Goal: Task Accomplishment & Management: Use online tool/utility

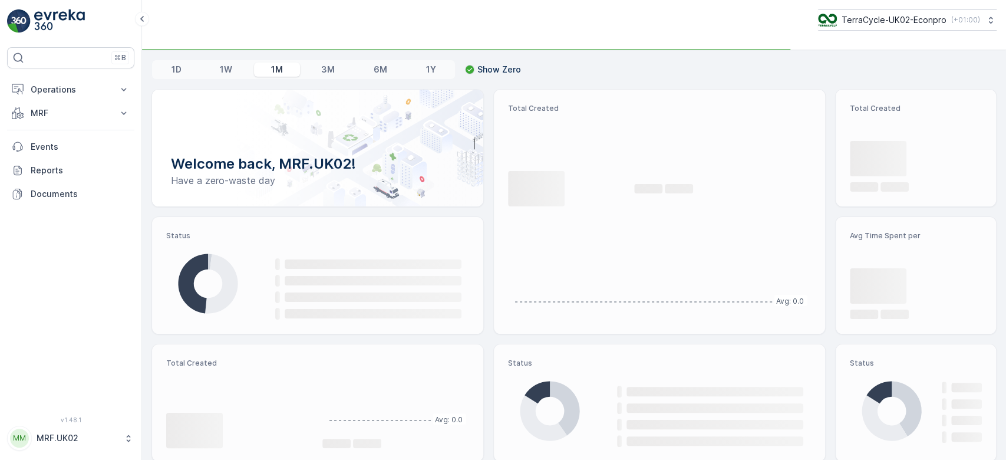
click at [80, 121] on button "MRF" at bounding box center [70, 113] width 127 height 24
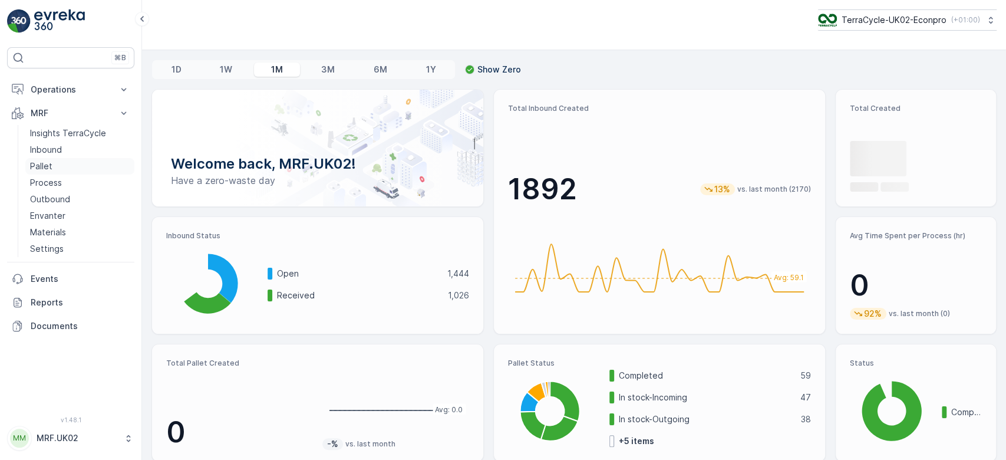
click at [58, 160] on link "Pallet" at bounding box center [79, 166] width 109 height 17
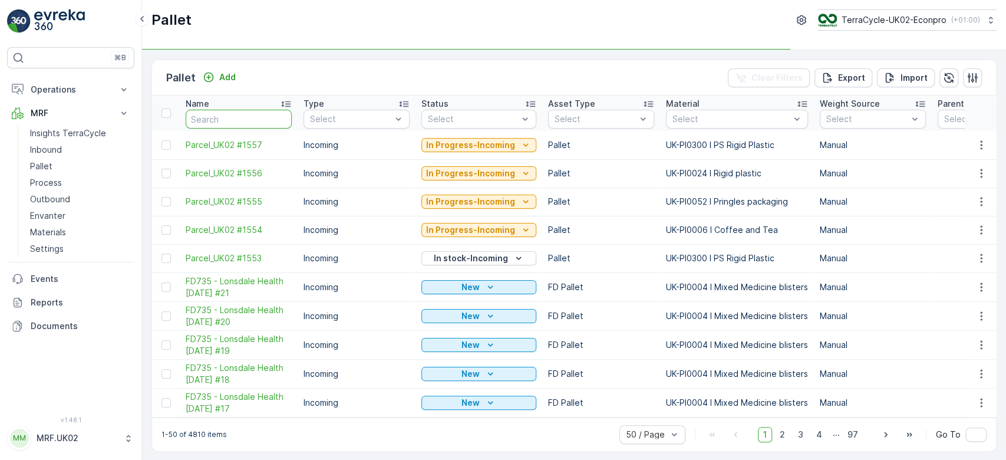
click at [211, 116] on input "text" at bounding box center [239, 119] width 106 height 19
type input "110"
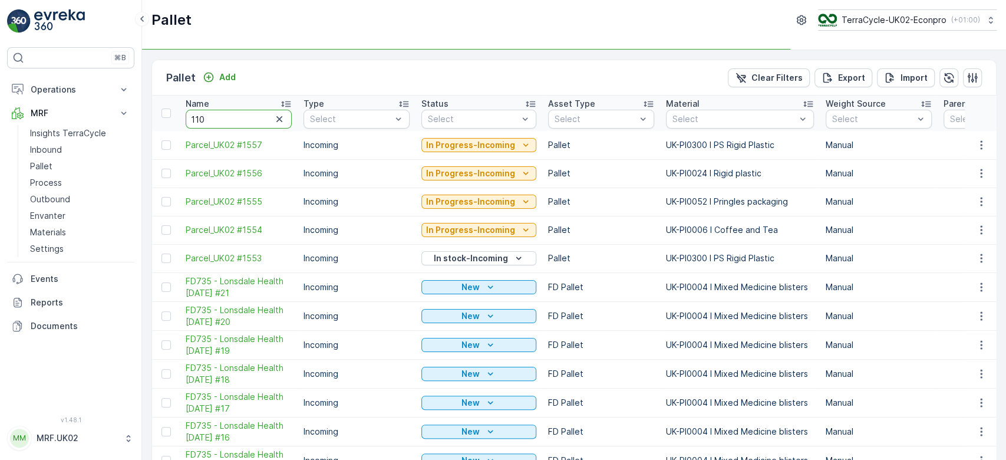
click at [220, 117] on input "110" at bounding box center [239, 119] width 106 height 19
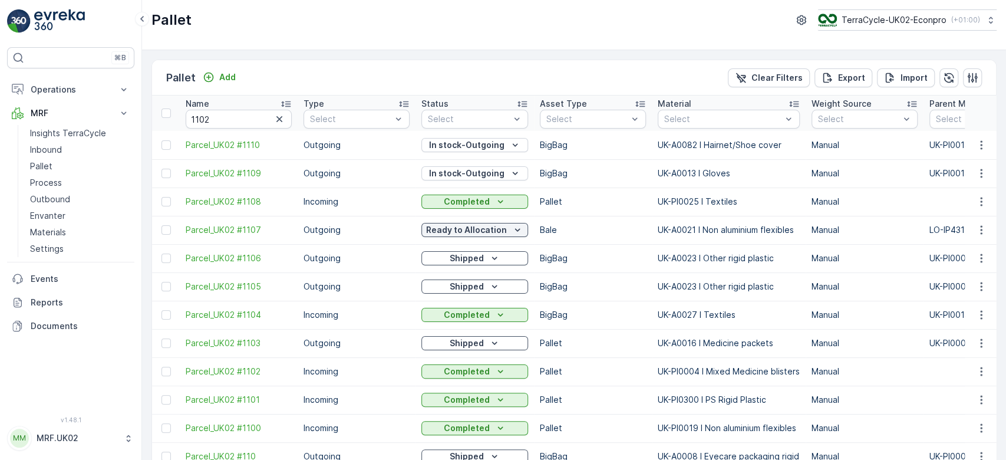
type input "110"
type input "1102"
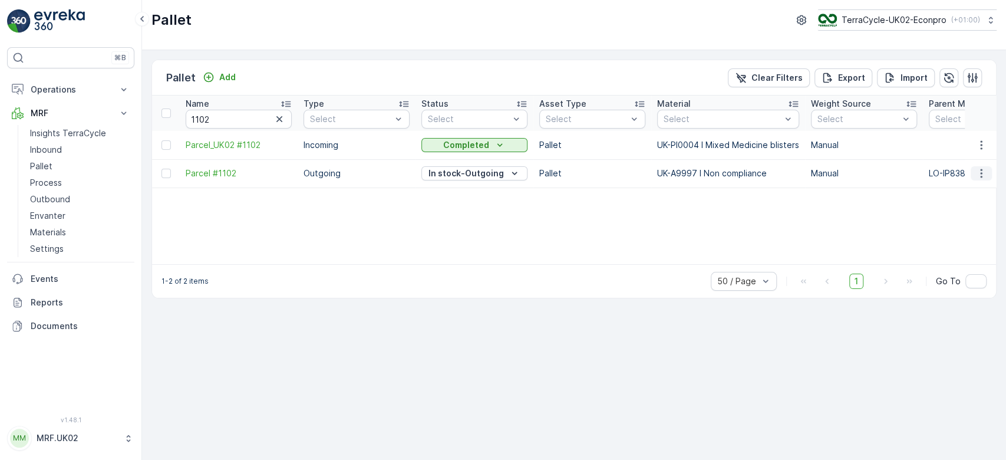
click at [980, 173] on icon "button" at bounding box center [982, 173] width 12 height 12
click at [974, 251] on div "Print QR" at bounding box center [967, 256] width 78 height 17
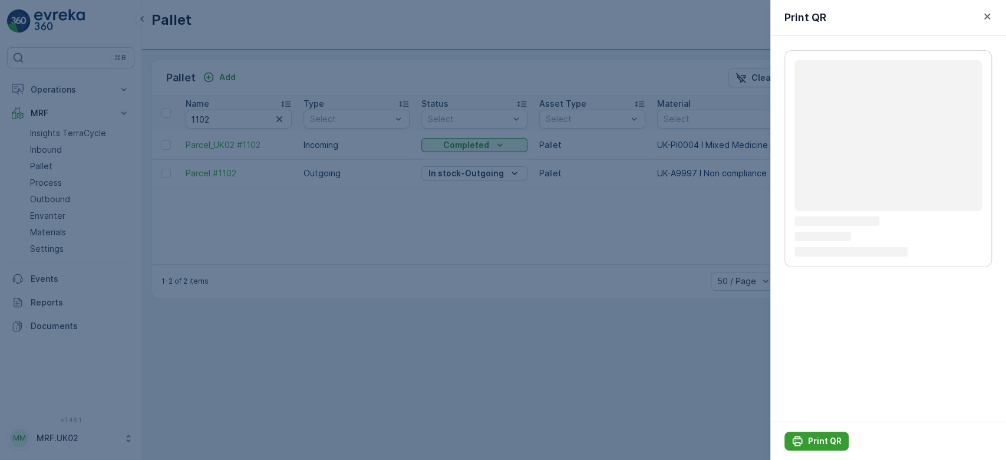
click at [825, 440] on p "Print QR" at bounding box center [825, 441] width 34 height 12
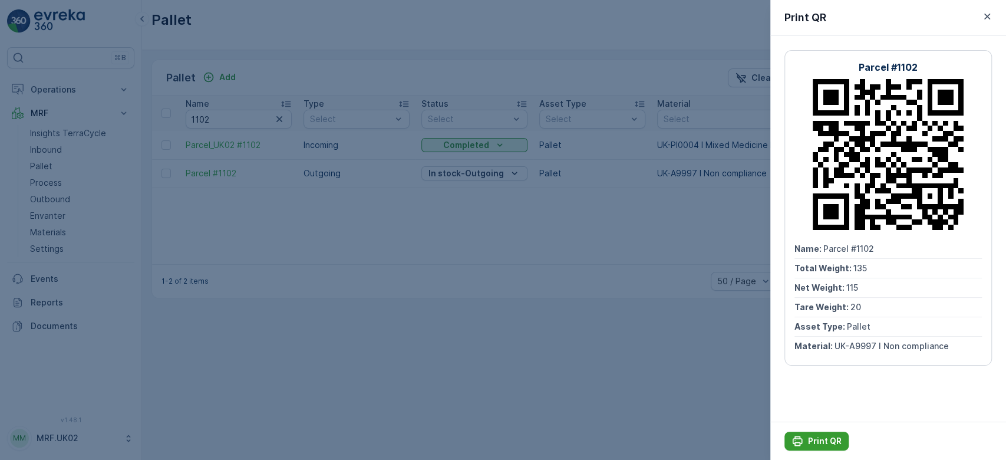
click at [806, 443] on div "Print QR" at bounding box center [817, 441] width 50 height 12
click at [50, 147] on div at bounding box center [503, 230] width 1006 height 460
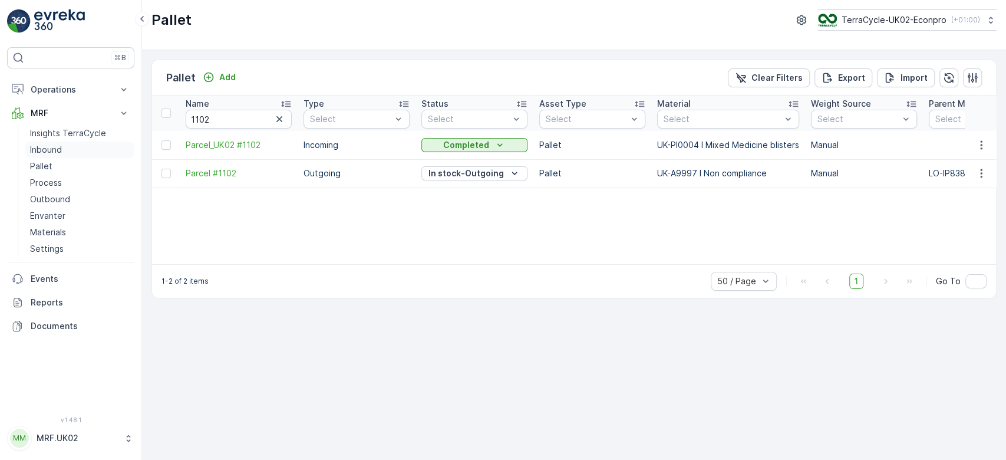
click at [50, 147] on p "Inbound" at bounding box center [46, 150] width 32 height 12
